Goal: Transaction & Acquisition: Book appointment/travel/reservation

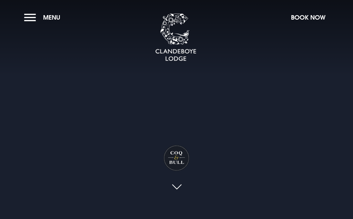
click at [306, 20] on button "Book Now" at bounding box center [307, 17] width 41 height 15
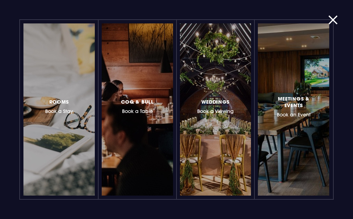
click at [136, 108] on h3 "Coq & Bull Book a Table" at bounding box center [137, 105] width 33 height 17
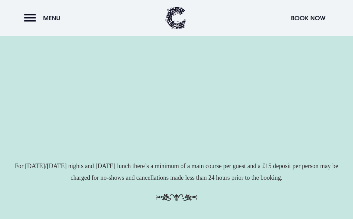
scroll to position [152, 0]
click at [35, 19] on button "Menu" at bounding box center [44, 18] width 40 height 15
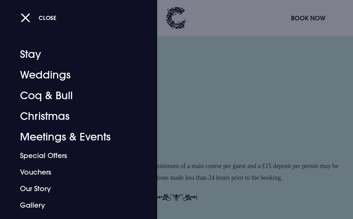
click at [68, 93] on link "Coq & Bull" at bounding box center [74, 95] width 109 height 21
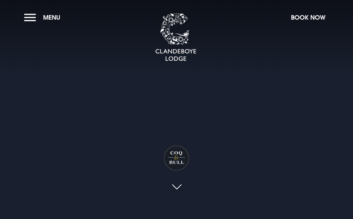
checkbox input "true"
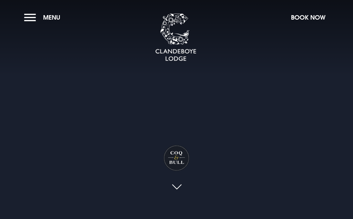
click at [307, 19] on button "Book Now" at bounding box center [307, 17] width 41 height 15
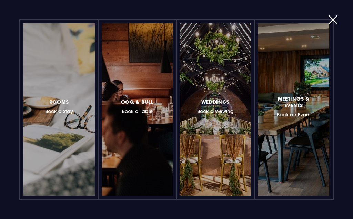
click at [146, 108] on h3 "Coq & Bull Book a Table" at bounding box center [137, 105] width 33 height 17
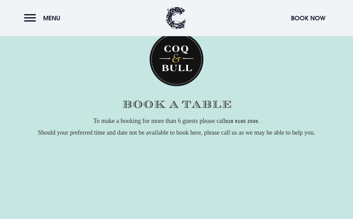
click at [303, 114] on div "back to main site To make a booking for more than 6 guests please call 028 9185…" at bounding box center [176, 185] width 344 height 339
click at [52, 19] on span "Menu" at bounding box center [51, 18] width 17 height 8
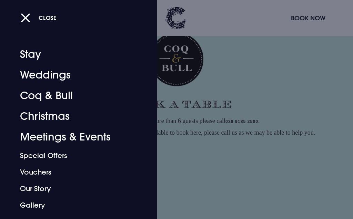
click at [63, 95] on link "Coq & Bull" at bounding box center [74, 95] width 109 height 21
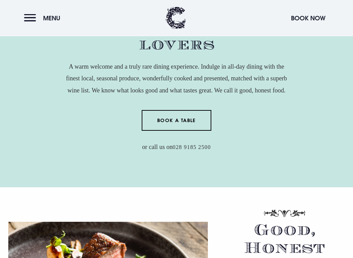
scroll to position [294, 0]
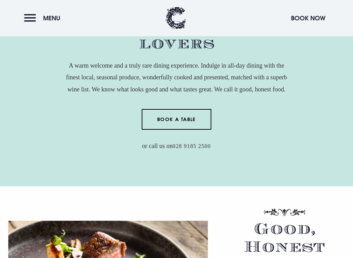
click at [188, 119] on link "Book a Table" at bounding box center [176, 119] width 70 height 21
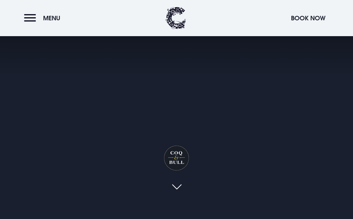
scroll to position [313, 0]
